Goal: Navigation & Orientation: Find specific page/section

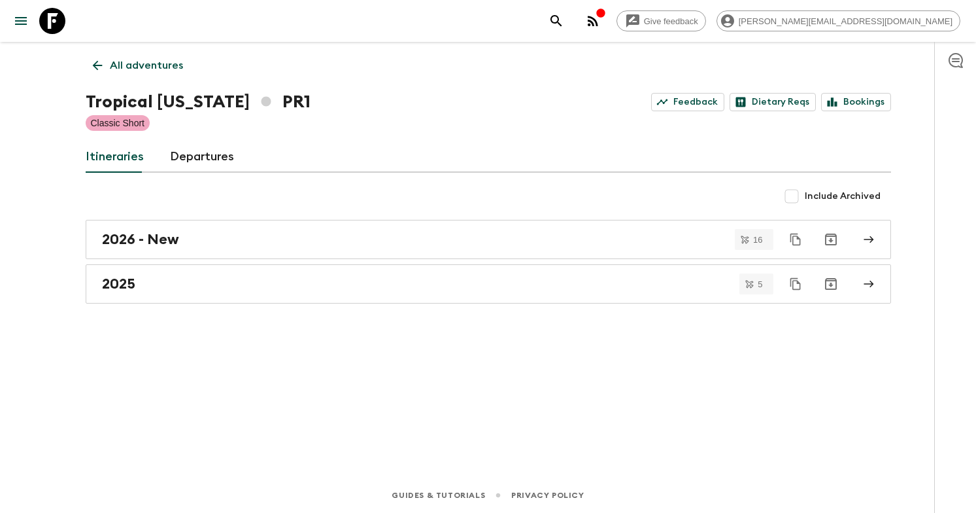
click at [691, 92] on div "Tropical [US_STATE] PR1 Feedback Dietary Reqs Bookings" at bounding box center [489, 102] width 806 height 26
click at [691, 100] on link "Feedback" at bounding box center [687, 102] width 73 height 18
click at [848, 95] on link "Bookings" at bounding box center [856, 102] width 70 height 18
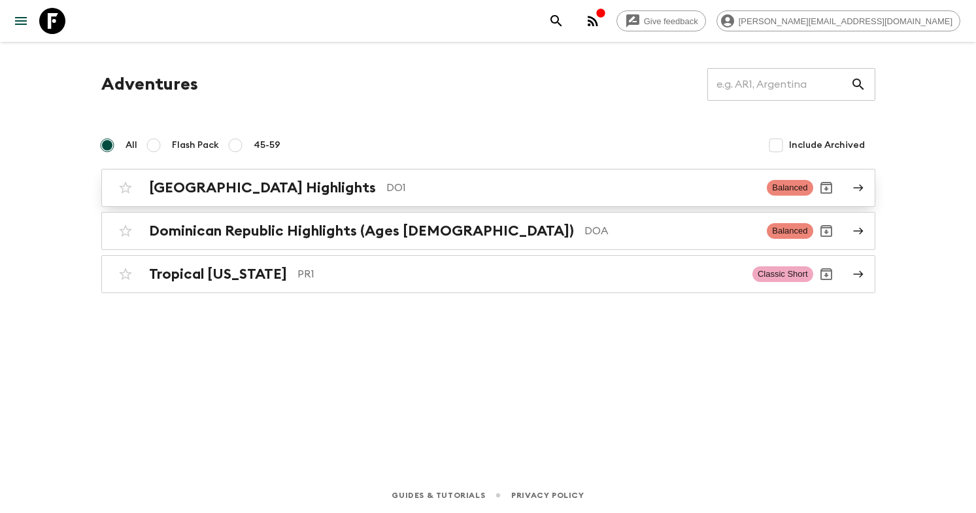
click at [600, 182] on p "DO1" at bounding box center [572, 188] width 371 height 16
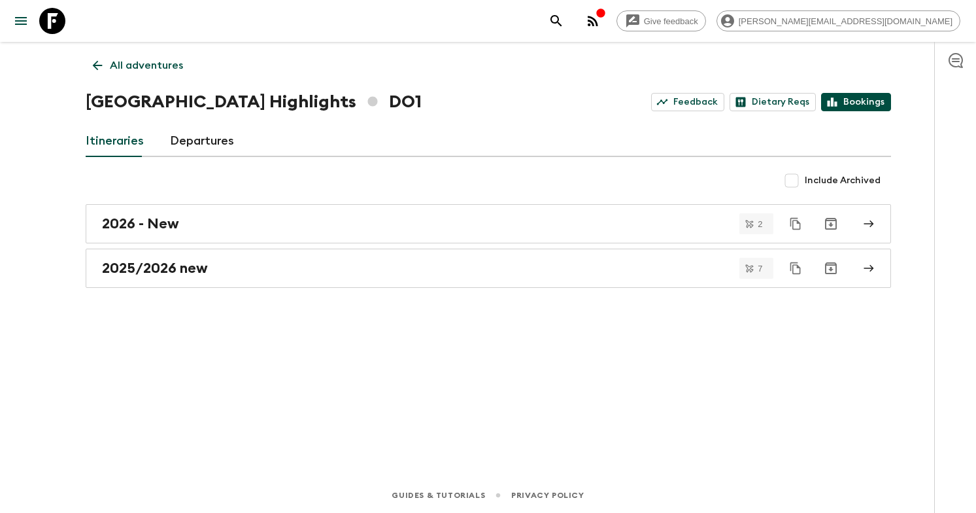
click at [844, 102] on link "Bookings" at bounding box center [856, 102] width 70 height 18
